Goal: Information Seeking & Learning: Learn about a topic

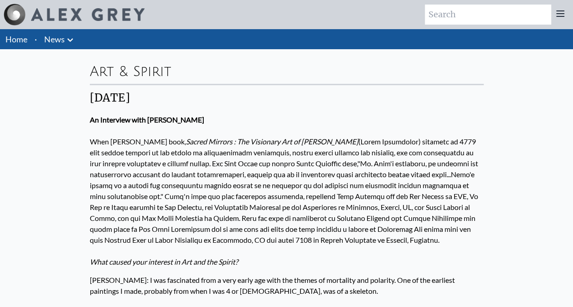
click at [20, 37] on link "Home" at bounding box center [16, 39] width 22 height 10
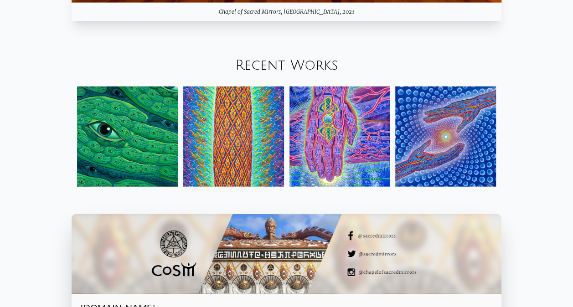
scroll to position [977, 0]
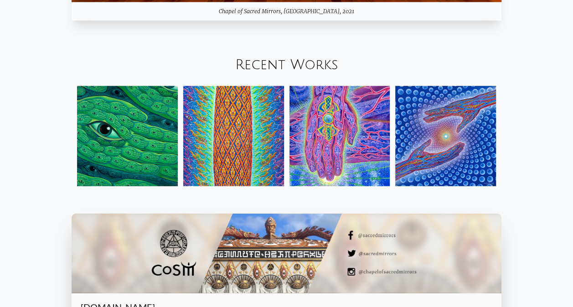
click at [111, 135] on img at bounding box center [127, 136] width 101 height 101
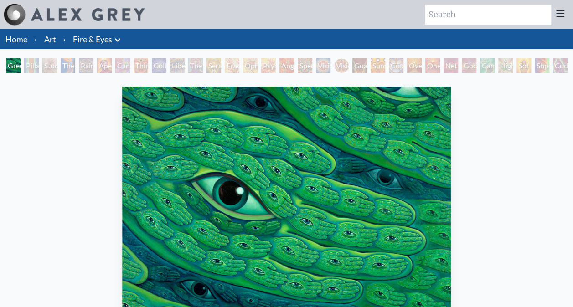
click at [30, 69] on div "Pillar of Awareness" at bounding box center [31, 65] width 15 height 15
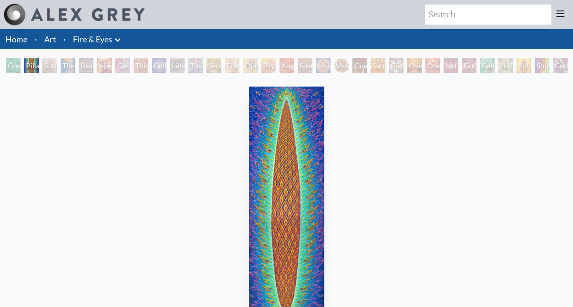
click at [45, 63] on div "Study for the Great Turn" at bounding box center [49, 65] width 15 height 15
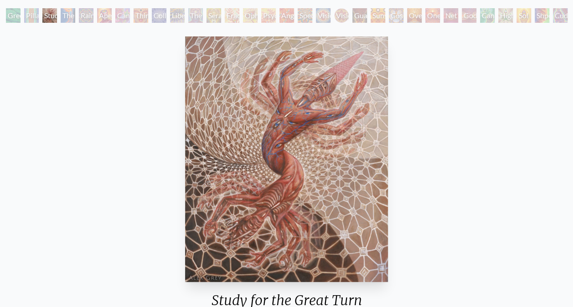
scroll to position [90, 0]
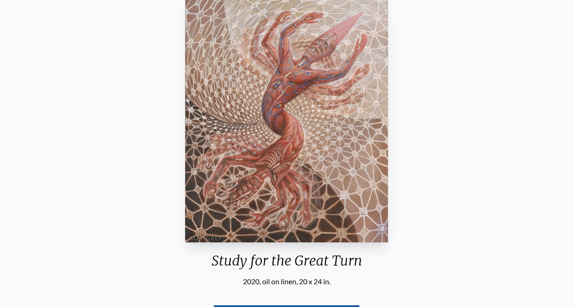
click at [68, 167] on div "Study for the Great Turn 2020, oil on linen, 20 x 24 in. Visit the CoSM Shop" at bounding box center [286, 173] width 559 height 360
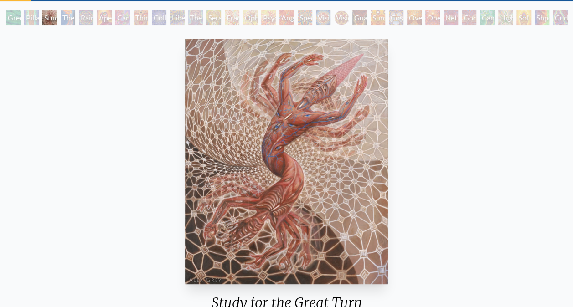
scroll to position [40, 0]
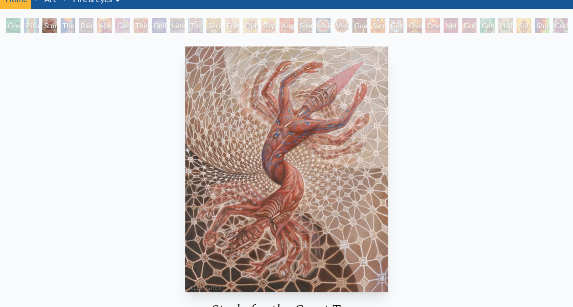
click at [73, 31] on div "The Torch" at bounding box center [68, 25] width 15 height 15
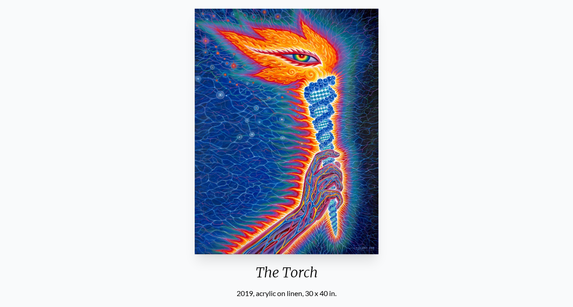
scroll to position [66, 0]
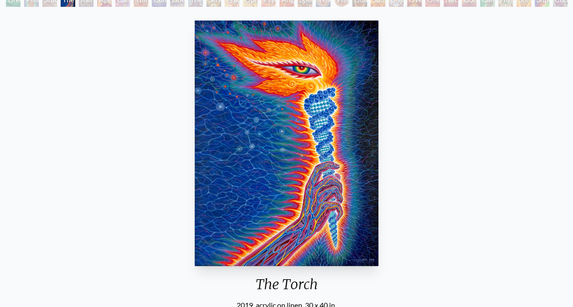
click at [84, 6] on div "Green Hand Pillar of Awareness Study for the Great Turn The Torch Rainbow Eye R…" at bounding box center [287, 0] width 566 height 17
click at [84, 5] on div "Rainbow Eye Ripple" at bounding box center [86, -1] width 15 height 15
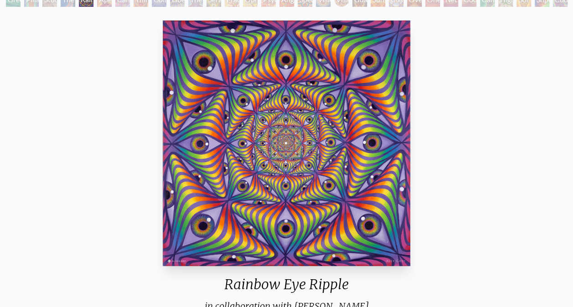
click at [102, 4] on div "Aperture" at bounding box center [104, -1] width 15 height 15
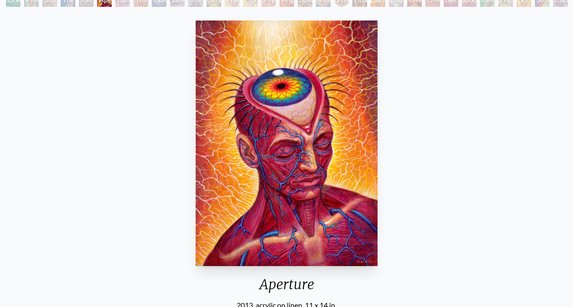
click at [121, 1] on div "Cannabis Sutra" at bounding box center [122, -1] width 15 height 15
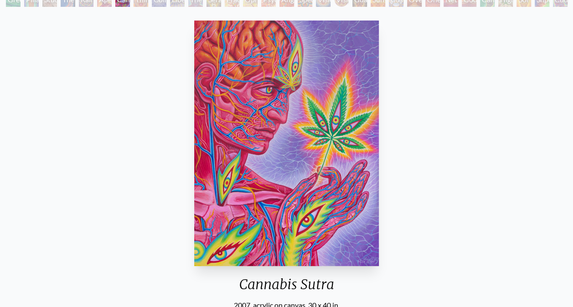
click at [137, 3] on div "Green Hand Pillar of Awareness Study for the Great Turn The Torch Rainbow Eye R…" at bounding box center [287, 0] width 566 height 17
click at [145, 4] on div "Third Eye Tears of Joy" at bounding box center [141, -1] width 15 height 15
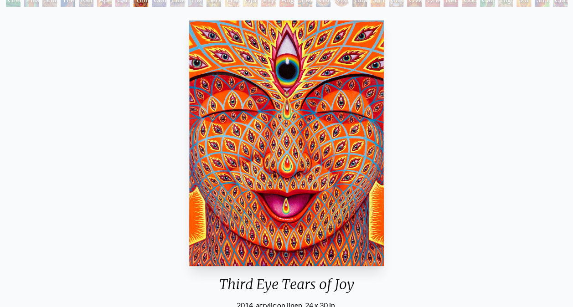
click at [161, 5] on div "Collective Vision" at bounding box center [159, -1] width 15 height 15
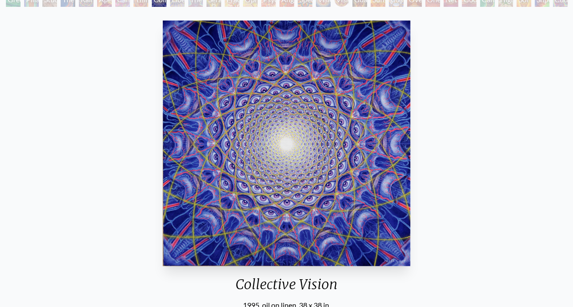
click at [178, 2] on div "Liberation Through Seeing" at bounding box center [177, -1] width 15 height 15
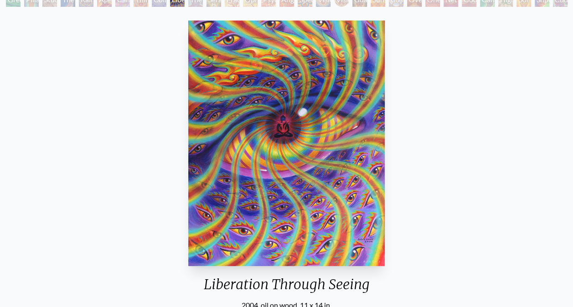
click at [194, 0] on div "The Seer" at bounding box center [195, -1] width 15 height 15
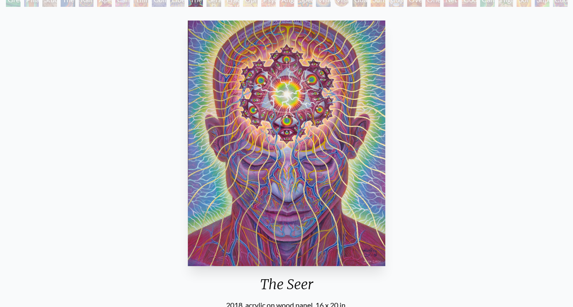
click at [215, 4] on div "Seraphic Transport Docking on the Third Eye" at bounding box center [214, -1] width 15 height 15
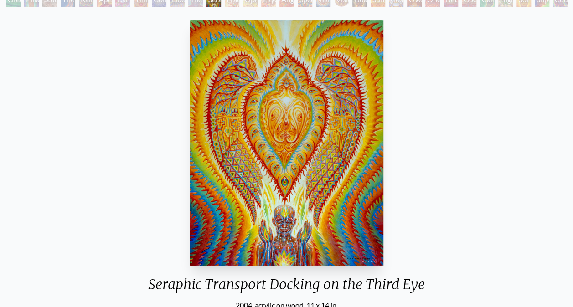
click at [231, 6] on div "Fractal Eyes" at bounding box center [232, -1] width 15 height 15
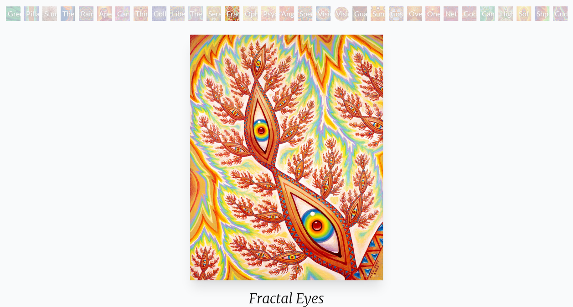
scroll to position [52, 0]
click at [254, 11] on div "Ophanic Eyelash" at bounding box center [250, 14] width 15 height 15
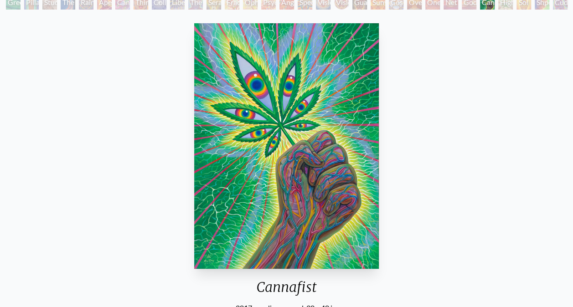
scroll to position [63, 0]
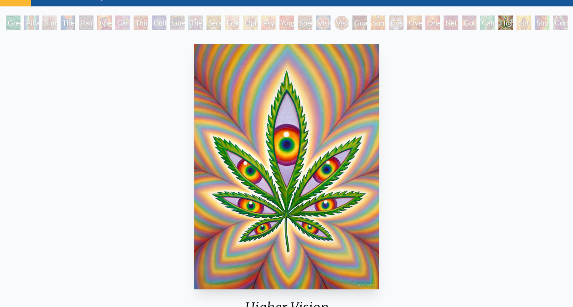
scroll to position [45, 0]
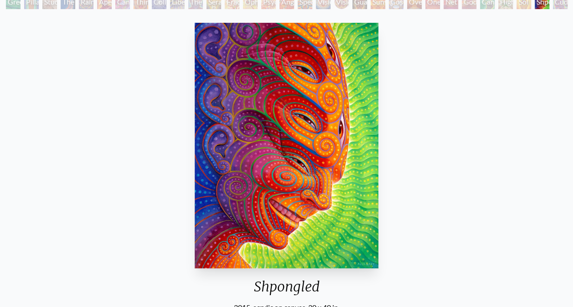
scroll to position [65, 0]
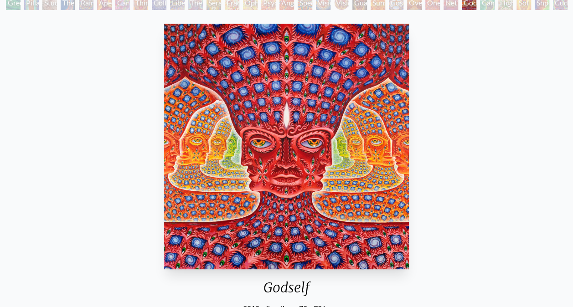
scroll to position [52, 0]
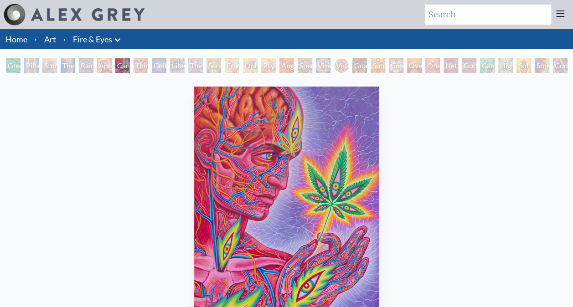
click at [21, 42] on link "Home" at bounding box center [16, 39] width 22 height 10
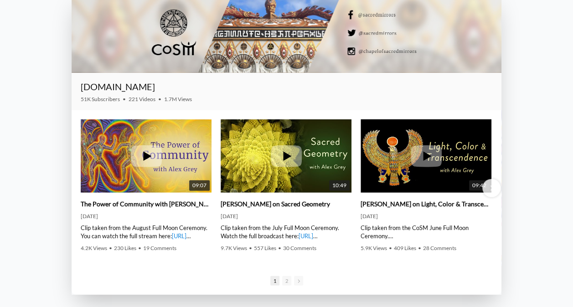
scroll to position [1198, 0]
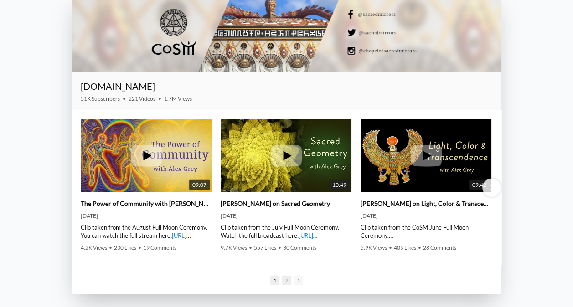
click at [285, 282] on span "2" at bounding box center [286, 281] width 9 height 10
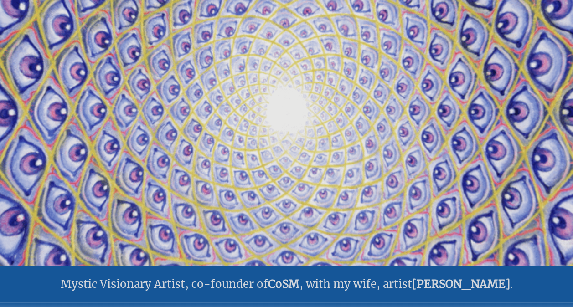
scroll to position [0, 0]
